Goal: Information Seeking & Learning: Learn about a topic

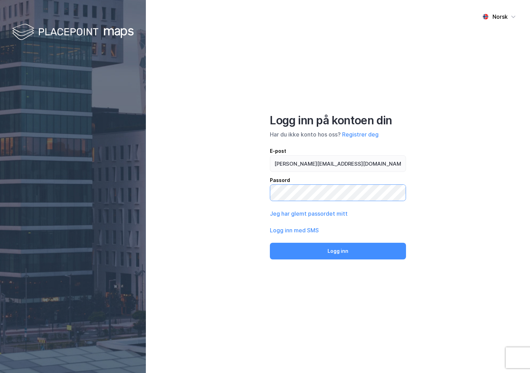
click at [270, 243] on button "Logg inn" at bounding box center [338, 251] width 136 height 17
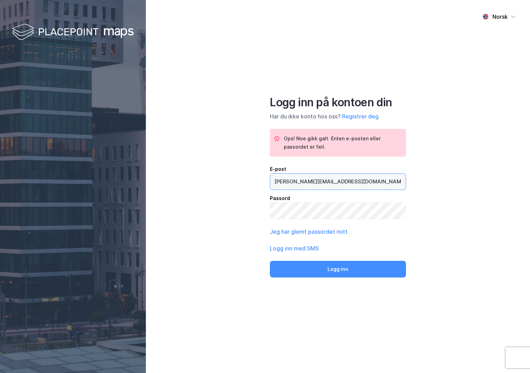
click at [315, 182] on input "[PERSON_NAME][EMAIL_ADDRESS][DOMAIN_NAME]" at bounding box center [337, 182] width 135 height 16
type input "[PERSON_NAME][EMAIL_ADDRESS][DOMAIN_NAME]"
click at [270, 261] on button "Logg inn" at bounding box center [338, 269] width 136 height 17
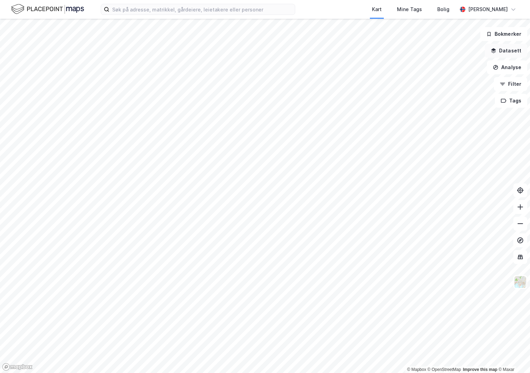
click at [514, 49] on button "Datasett" at bounding box center [506, 51] width 42 height 14
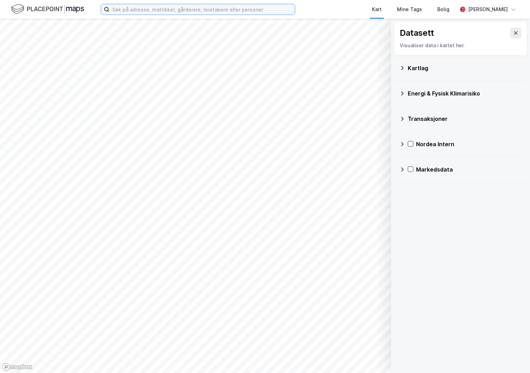
click at [128, 11] on input at bounding box center [201, 9] width 185 height 10
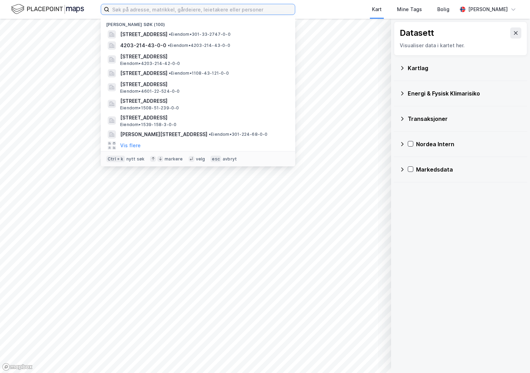
paste input "301-213/164/0/5"
type input "301-213/164/0/5"
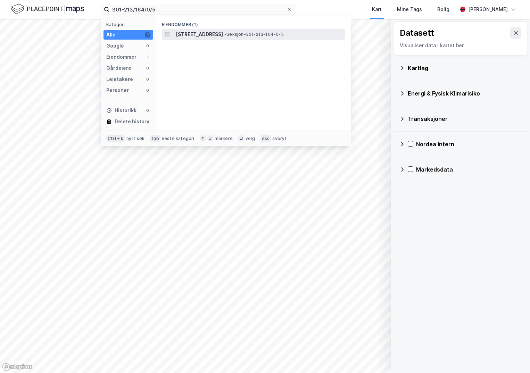
click at [202, 34] on span "[STREET_ADDRESS]" at bounding box center [199, 34] width 47 height 8
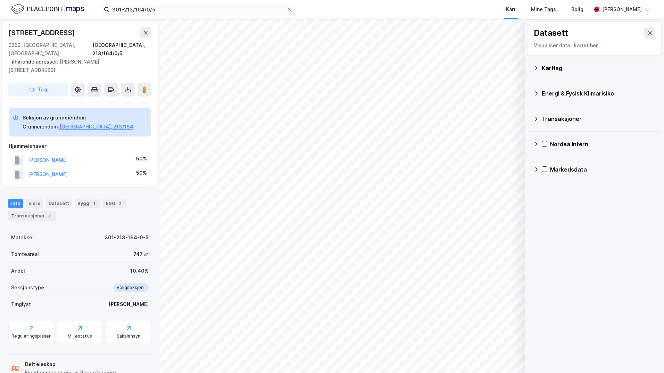
click at [530, 68] on div "Kartlag" at bounding box center [599, 68] width 114 height 8
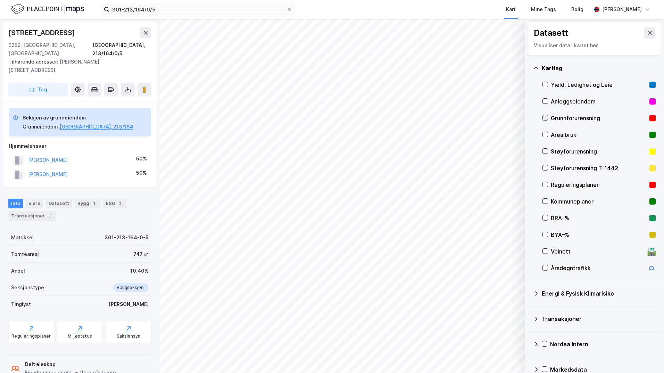
click at [530, 116] on icon at bounding box center [545, 117] width 5 height 5
click at [497, 356] on button "Vis" at bounding box center [489, 354] width 58 height 11
click at [514, 339] on icon at bounding box center [511, 340] width 6 height 6
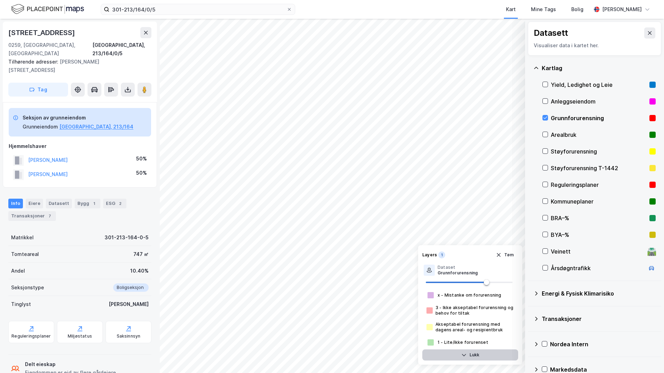
click at [479, 357] on button "Lukk" at bounding box center [470, 354] width 96 height 11
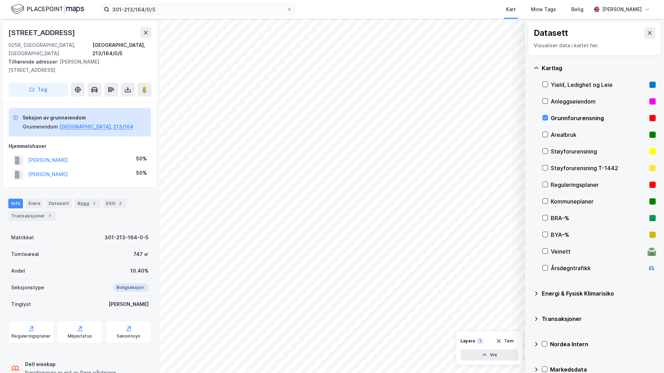
click at [530, 291] on icon at bounding box center [536, 294] width 6 height 6
click at [530, 309] on icon at bounding box center [553, 309] width 5 height 5
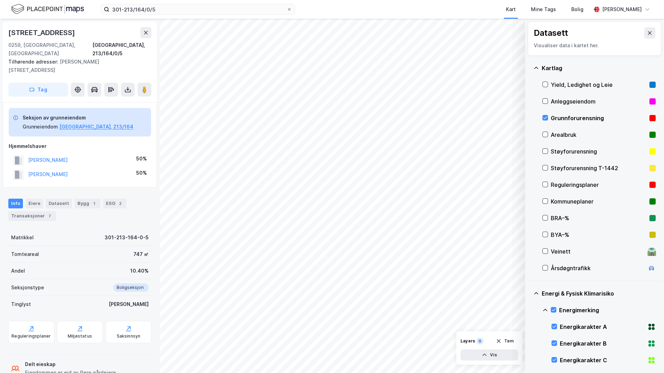
click at [530, 309] on icon at bounding box center [545, 310] width 6 height 6
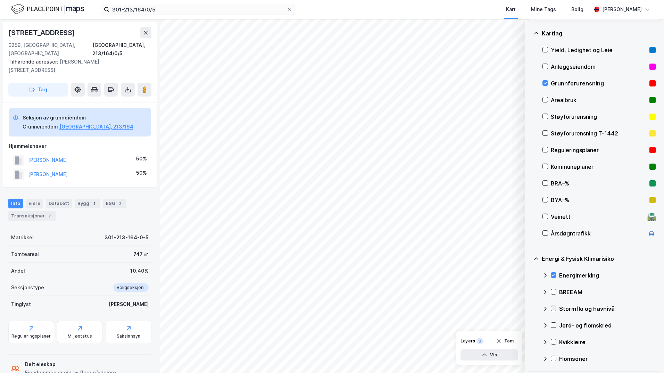
click at [530, 310] on icon at bounding box center [553, 308] width 5 height 5
click at [530, 309] on icon at bounding box center [545, 309] width 6 height 6
click at [530, 325] on icon at bounding box center [553, 325] width 5 height 5
click at [530, 324] on icon at bounding box center [545, 326] width 6 height 6
click at [530, 342] on icon at bounding box center [553, 341] width 5 height 5
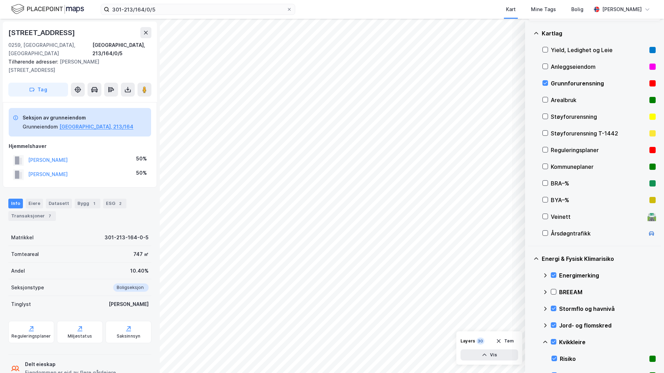
click at [530, 343] on icon at bounding box center [545, 342] width 6 height 6
click at [530, 359] on icon at bounding box center [553, 358] width 5 height 5
click at [530, 359] on icon at bounding box center [545, 359] width 6 height 6
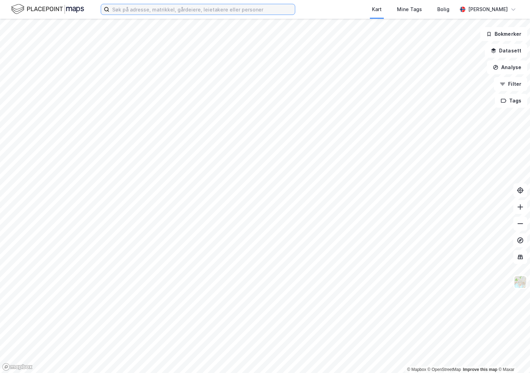
click at [130, 7] on input at bounding box center [201, 9] width 185 height 10
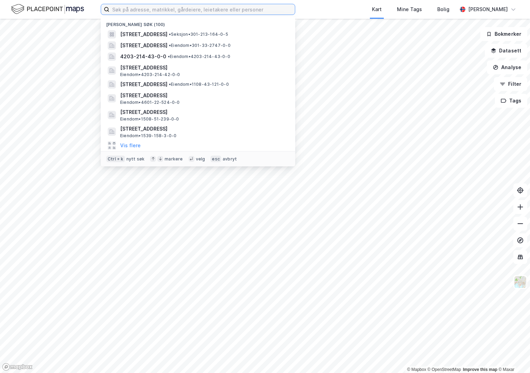
paste input "950441917"
type input "950441917"
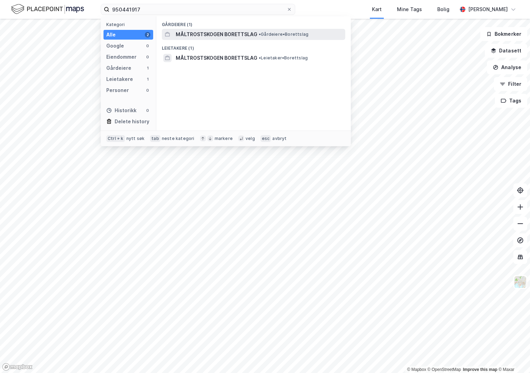
click at [206, 35] on span "MÅLTROSTSKOGEN BORETTSLAG" at bounding box center [217, 34] width 82 height 8
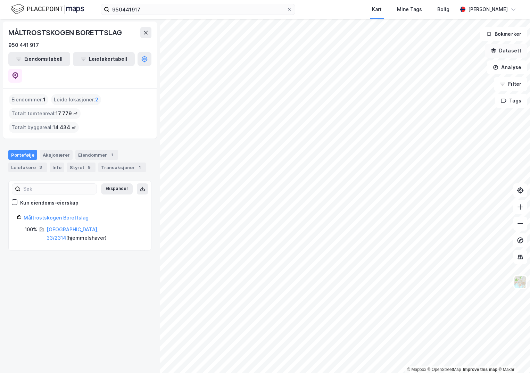
click at [496, 52] on icon "button" at bounding box center [494, 51] width 6 height 6
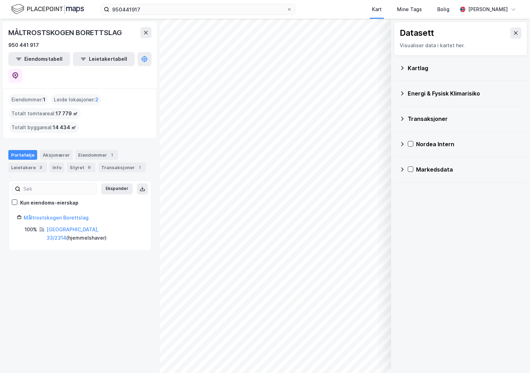
click at [405, 67] on icon at bounding box center [402, 68] width 6 height 6
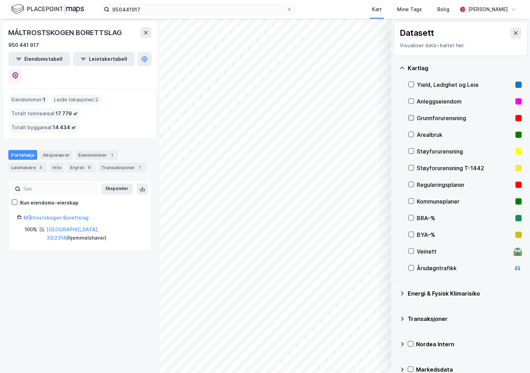
click at [410, 118] on icon at bounding box center [411, 118] width 4 height 2
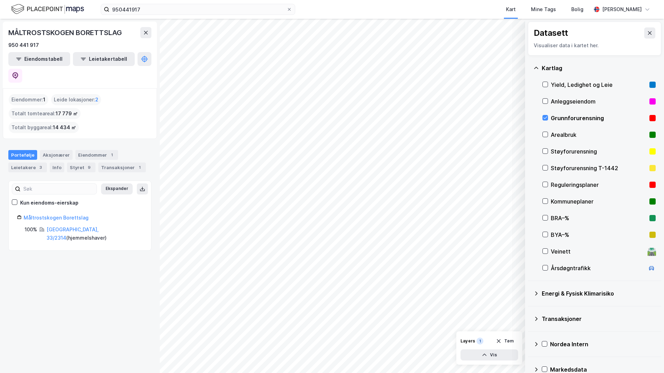
drag, startPoint x: 538, startPoint y: 294, endPoint x: 544, endPoint y: 300, distance: 8.6
click at [530, 296] on icon at bounding box center [536, 294] width 6 height 6
click at [530, 309] on icon at bounding box center [553, 309] width 5 height 5
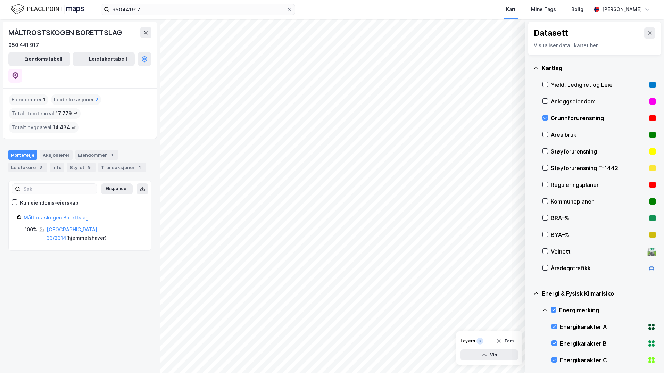
click at [530, 309] on icon at bounding box center [545, 310] width 6 height 6
drag, startPoint x: 556, startPoint y: 338, endPoint x: 550, endPoint y: 340, distance: 5.7
click at [530, 339] on icon at bounding box center [553, 340] width 5 height 5
click at [530, 339] on icon at bounding box center [545, 341] width 6 height 6
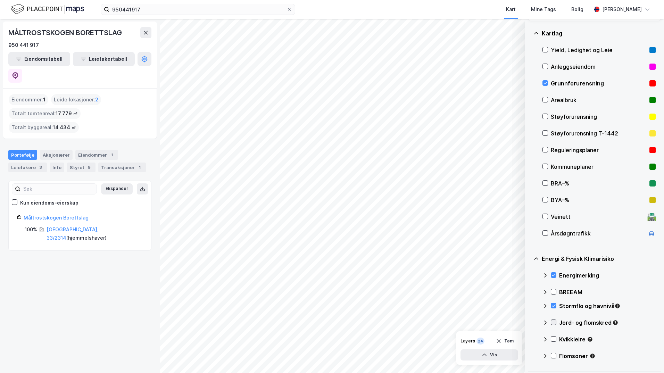
click at [530, 322] on icon at bounding box center [554, 322] width 4 height 2
click at [530, 321] on icon at bounding box center [545, 323] width 6 height 6
click at [530, 338] on icon at bounding box center [553, 338] width 5 height 5
click at [530, 339] on icon at bounding box center [545, 339] width 6 height 6
click at [530, 354] on icon at bounding box center [553, 355] width 5 height 5
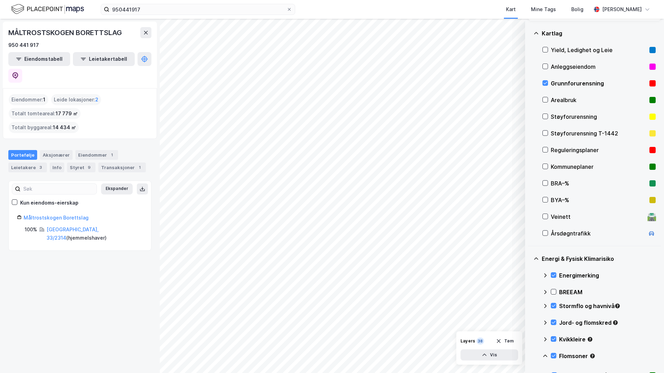
click at [530, 356] on icon at bounding box center [545, 356] width 6 height 6
